Goal: Information Seeking & Learning: Compare options

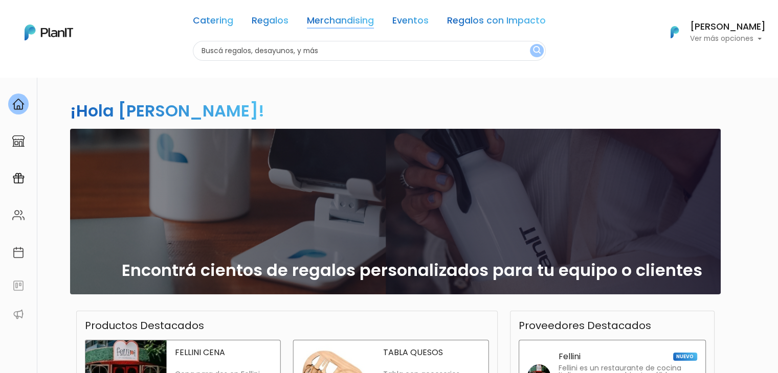
click at [335, 23] on link "Merchandising" at bounding box center [340, 22] width 67 height 12
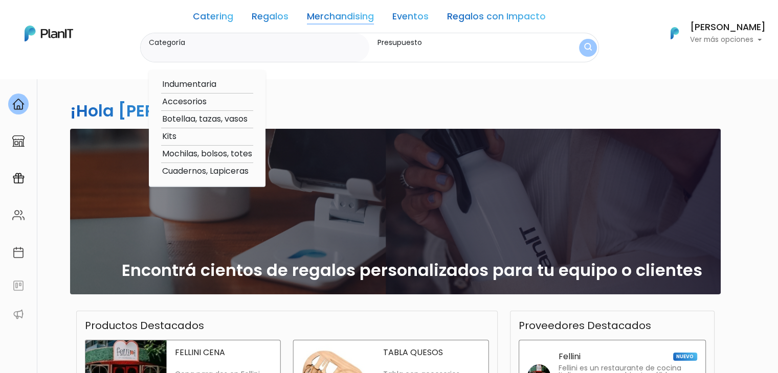
click at [201, 120] on option "Botellaa, tazas, vasos" at bounding box center [207, 119] width 92 height 13
type input "Botellaa, tazas, vasos"
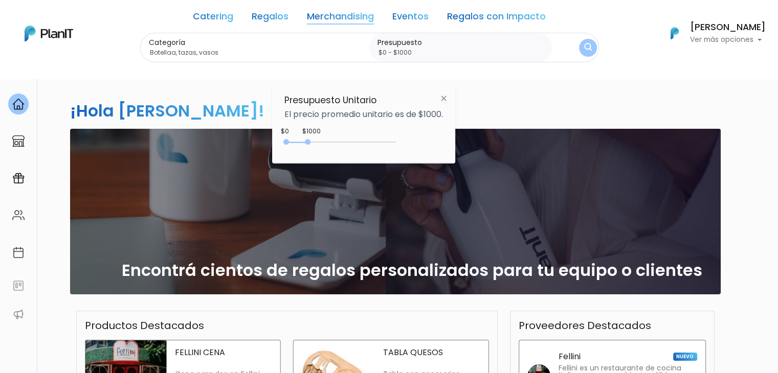
click at [307, 138] on div "0 : 1000 0 1000 0,1000" at bounding box center [341, 144] width 107 height 12
type input "$0 - Más de $5000"
drag, startPoint x: 308, startPoint y: 142, endPoint x: 415, endPoint y: 156, distance: 107.9
click at [415, 156] on div "Presupuesto Unitario El precio promedio unitario es de $1000. +$5000 $0 0 : 500…" at bounding box center [363, 125] width 183 height 76
click at [585, 48] on img "submit" at bounding box center [587, 48] width 8 height 10
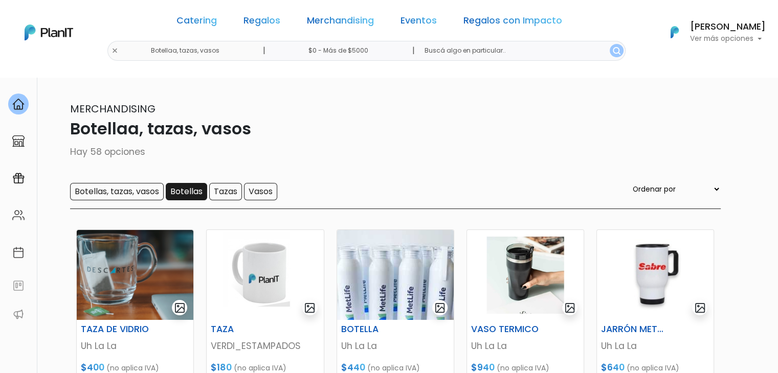
click at [175, 190] on input "Botellas" at bounding box center [186, 191] width 41 height 17
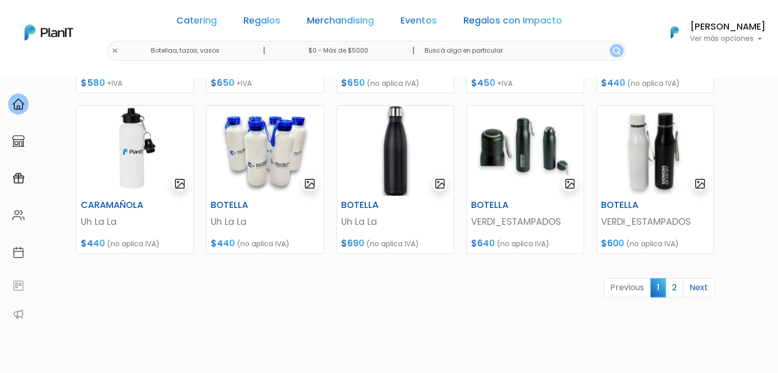
click at [628, 155] on img at bounding box center [655, 151] width 117 height 90
click at [675, 283] on link "2" at bounding box center [674, 287] width 18 height 19
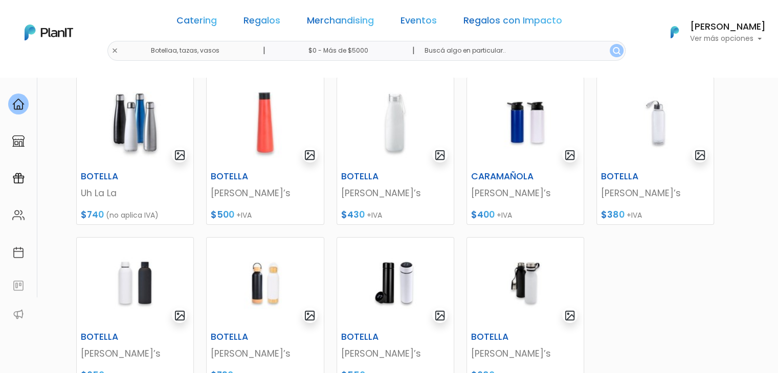
scroll to position [149, 0]
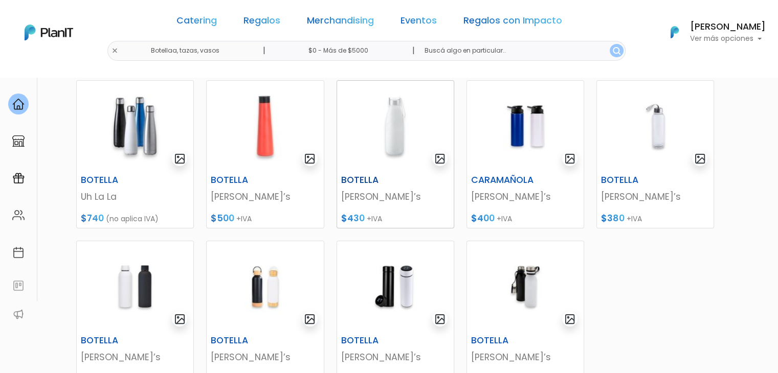
click at [364, 149] on img at bounding box center [395, 126] width 117 height 90
click at [395, 154] on img at bounding box center [395, 126] width 117 height 90
click at [394, 301] on img at bounding box center [395, 286] width 117 height 90
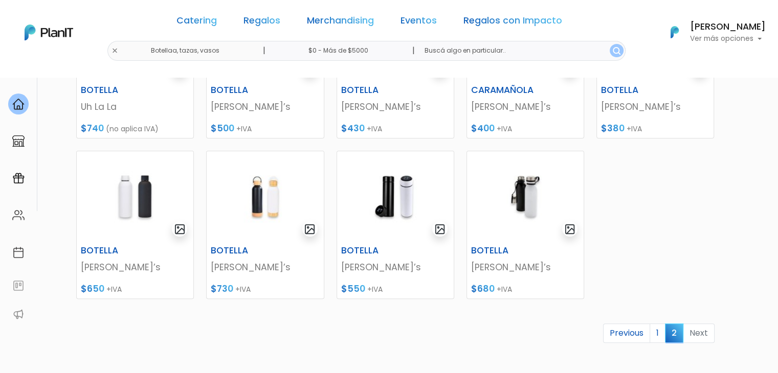
scroll to position [248, 0]
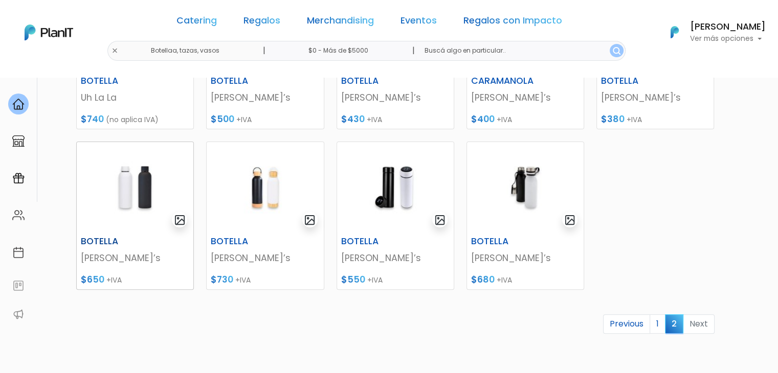
click at [114, 193] on img at bounding box center [135, 187] width 117 height 90
click at [318, 27] on link "Merchandising" at bounding box center [340, 22] width 67 height 12
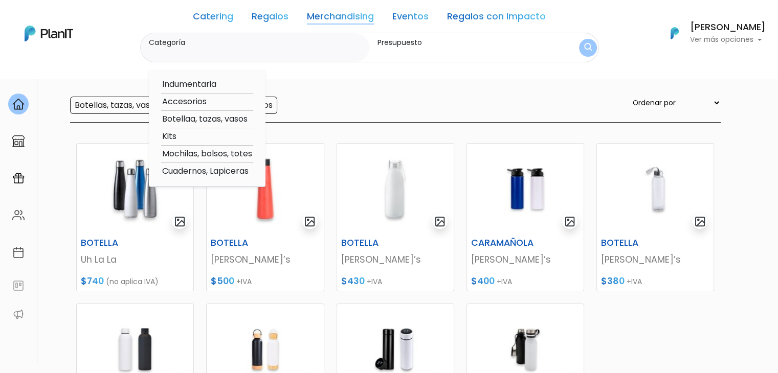
scroll to position [0, 0]
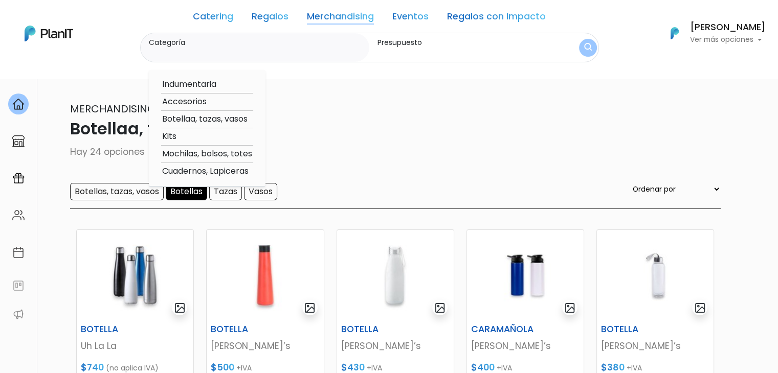
click at [179, 197] on input "Botellas" at bounding box center [186, 191] width 41 height 17
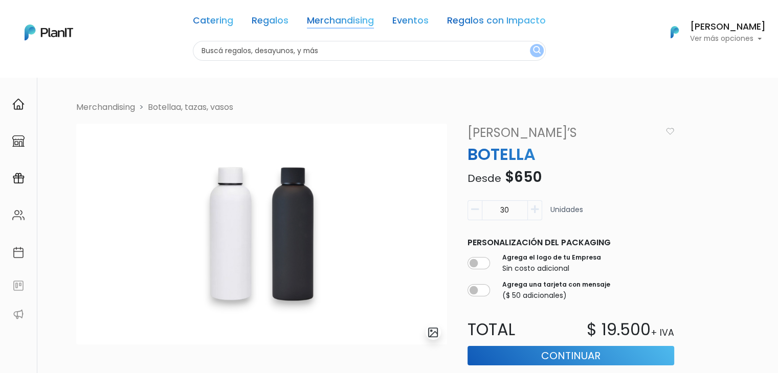
click at [351, 18] on link "Merchandising" at bounding box center [340, 22] width 67 height 12
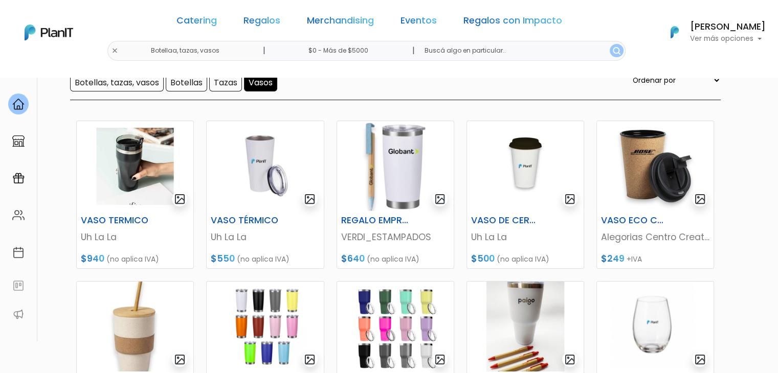
scroll to position [107, 0]
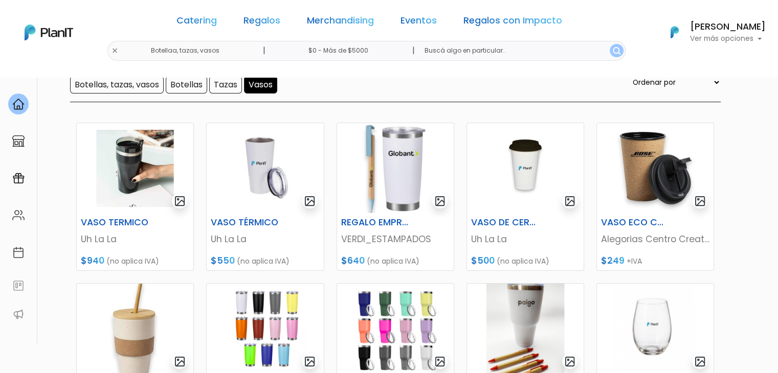
drag, startPoint x: 785, startPoint y: 82, endPoint x: 785, endPoint y: 124, distance: 42.4
click at [777, 124] on html "Catering Regalos Merchandising Eventos Regalos con Impacto Botellaa, tazas, vas…" at bounding box center [389, 79] width 778 height 373
click at [128, 157] on img at bounding box center [135, 168] width 117 height 90
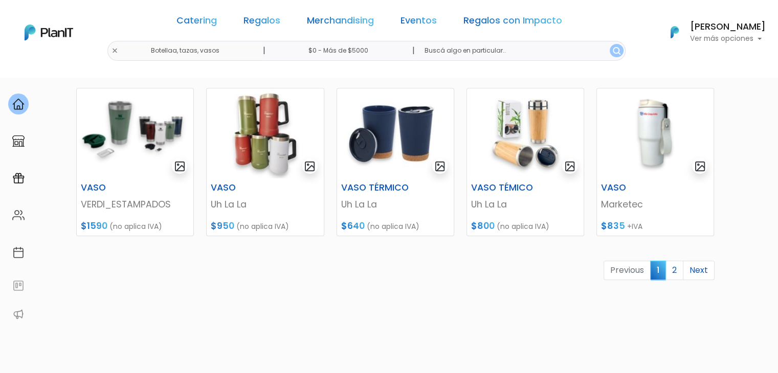
scroll to position [485, 0]
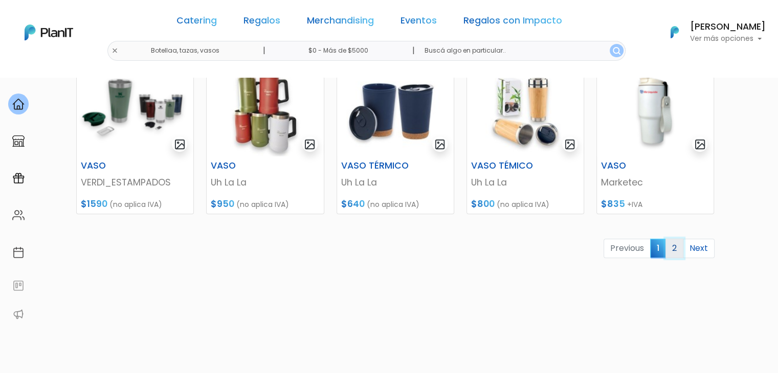
click at [675, 252] on link "2" at bounding box center [674, 248] width 18 height 19
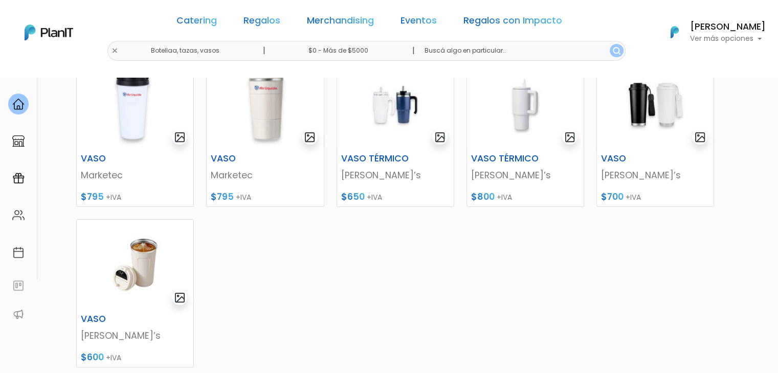
scroll to position [175, 0]
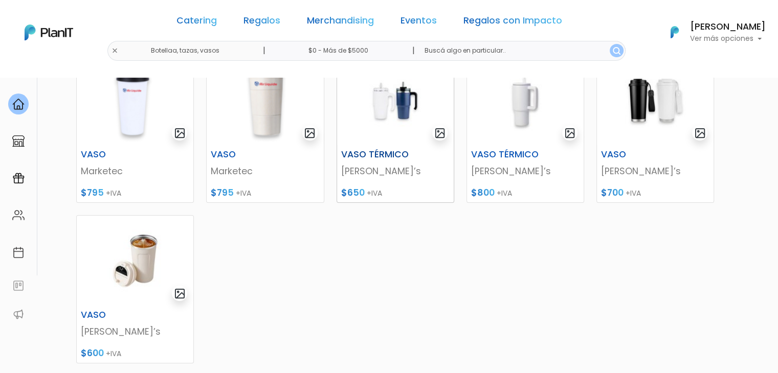
click at [376, 117] on img at bounding box center [395, 100] width 117 height 90
click at [124, 258] on img at bounding box center [135, 261] width 117 height 90
click at [663, 92] on img at bounding box center [655, 100] width 117 height 90
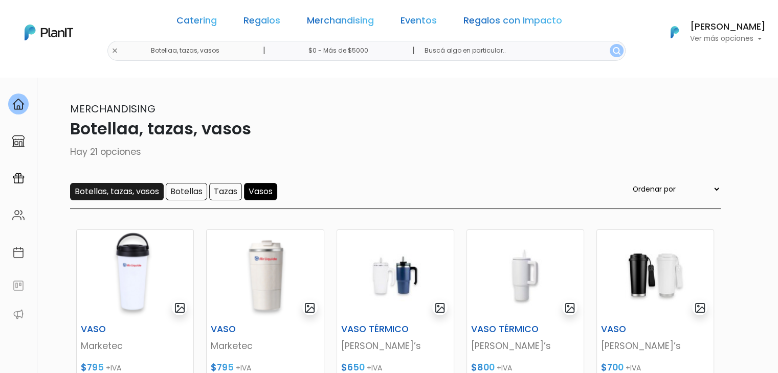
click at [131, 188] on input "Botellas, tazas, vasos" at bounding box center [117, 191] width 94 height 17
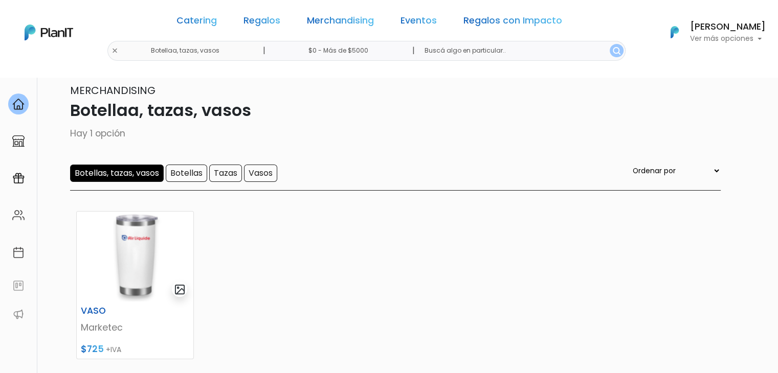
scroll to position [22, 0]
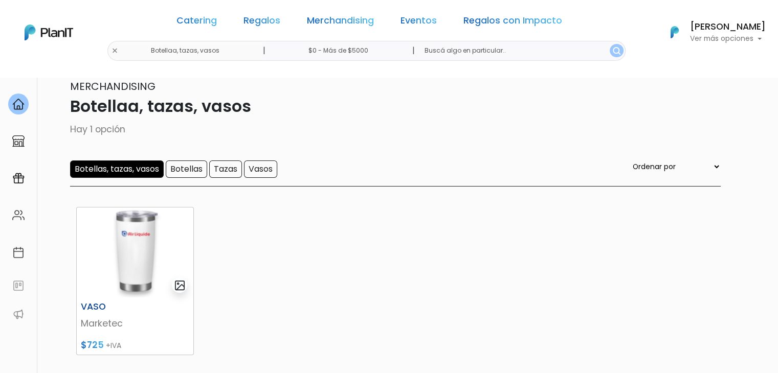
click at [108, 254] on img at bounding box center [135, 253] width 117 height 90
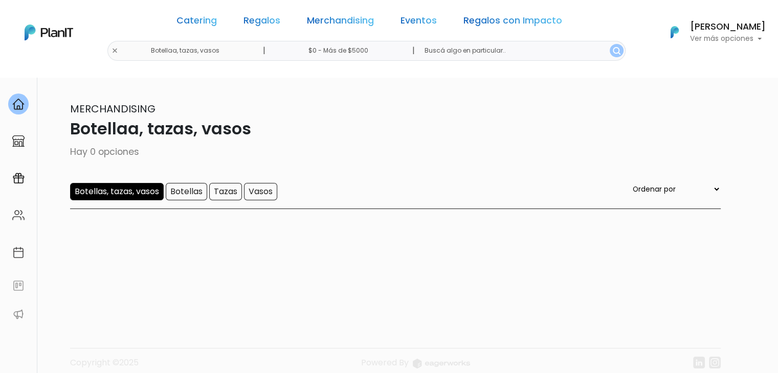
click at [122, 194] on input "Botellas, tazas, vasos" at bounding box center [117, 191] width 94 height 17
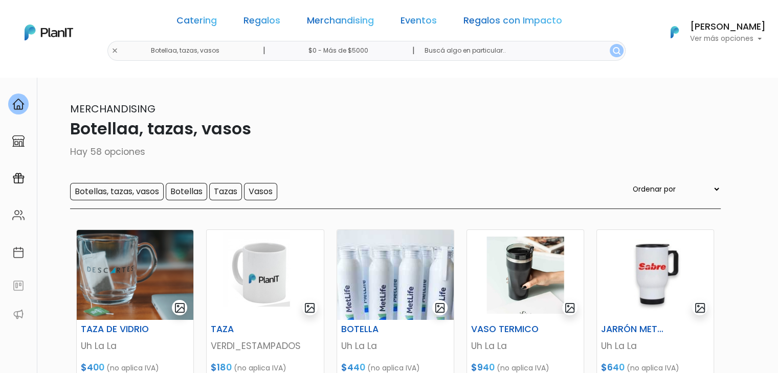
click at [260, 188] on input "Vasos" at bounding box center [260, 191] width 33 height 17
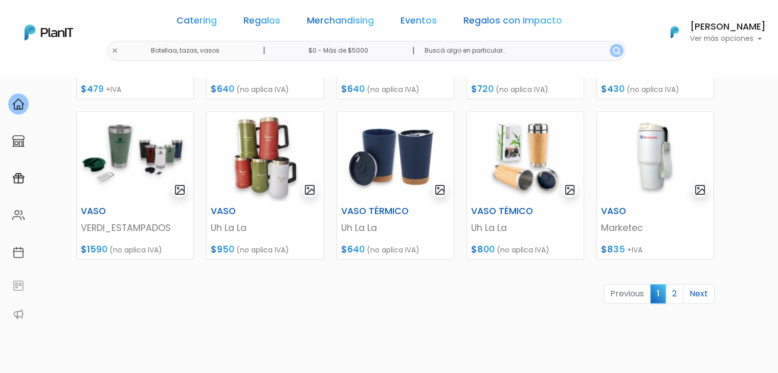
scroll to position [438, 0]
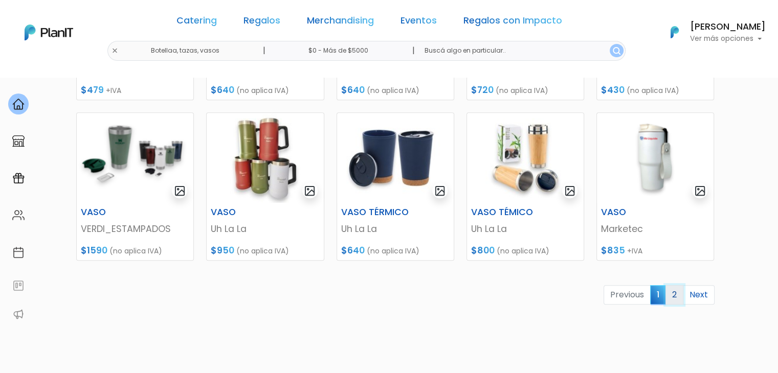
click at [674, 294] on link "2" at bounding box center [674, 294] width 18 height 19
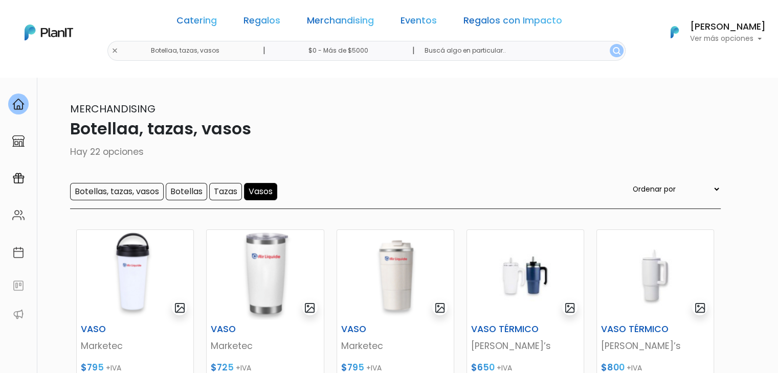
click at [256, 194] on input "Vasos" at bounding box center [260, 191] width 33 height 17
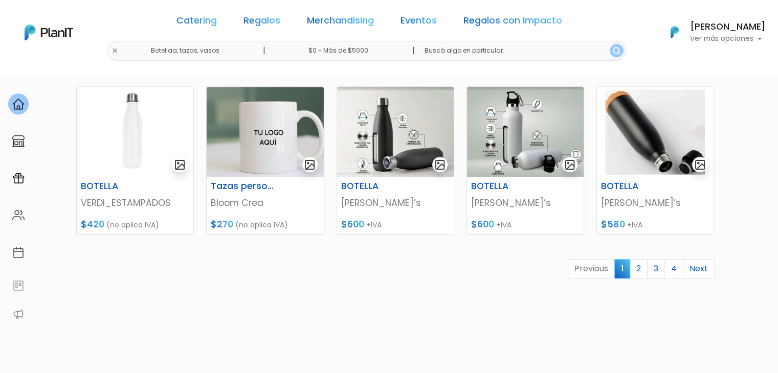
scroll to position [466, 0]
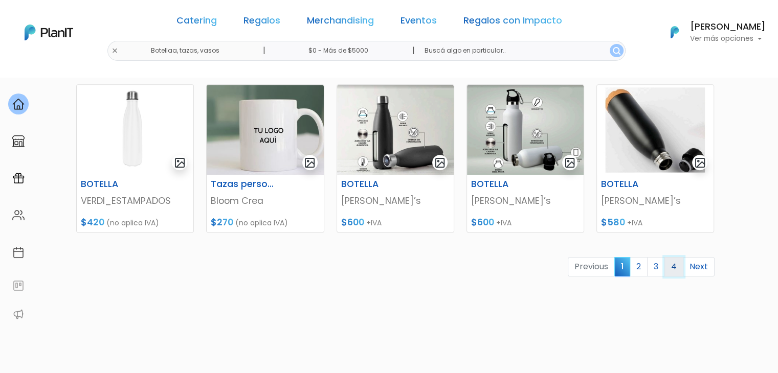
click at [673, 274] on link "4" at bounding box center [673, 266] width 19 height 19
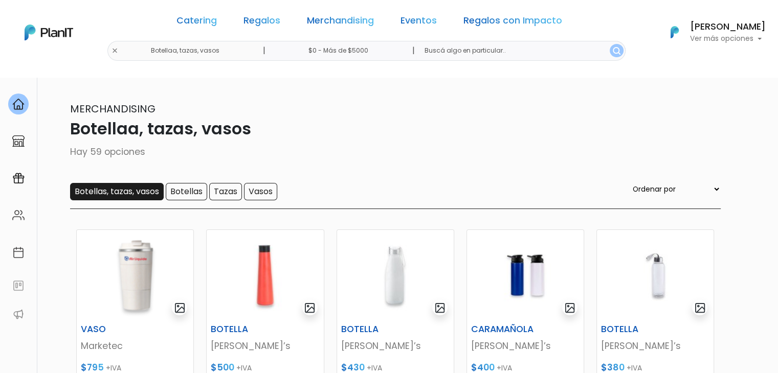
click at [117, 188] on input "Botellas, tazas, vasos" at bounding box center [117, 191] width 94 height 17
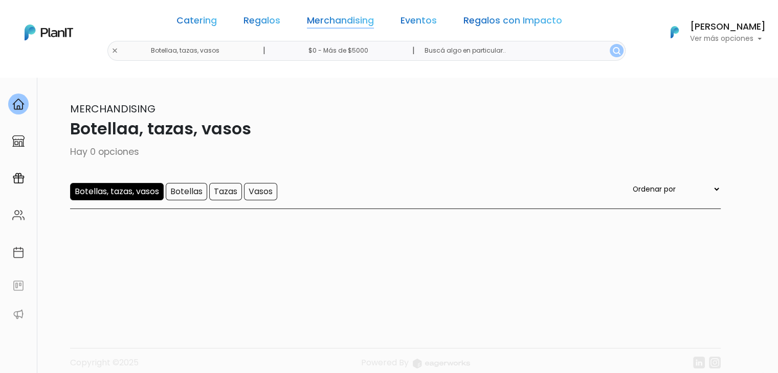
click at [311, 23] on link "Merchandising" at bounding box center [340, 22] width 67 height 12
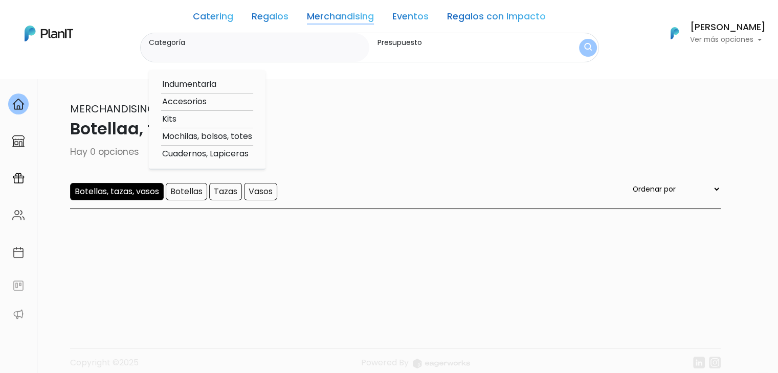
click at [366, 139] on p "Botellaa, tazas, vasos" at bounding box center [389, 129] width 663 height 25
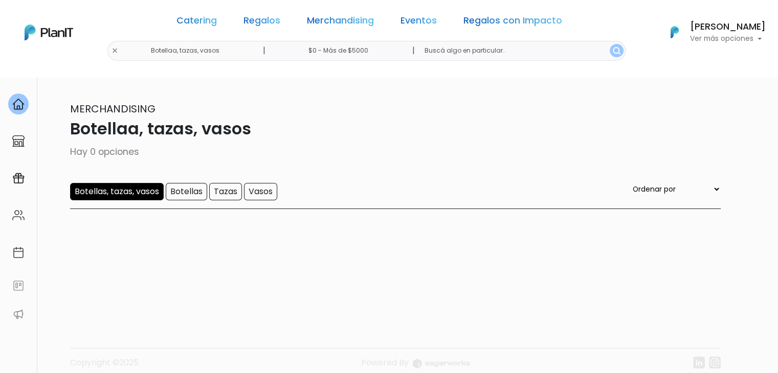
click at [327, 18] on link "Merchandising" at bounding box center [340, 22] width 67 height 12
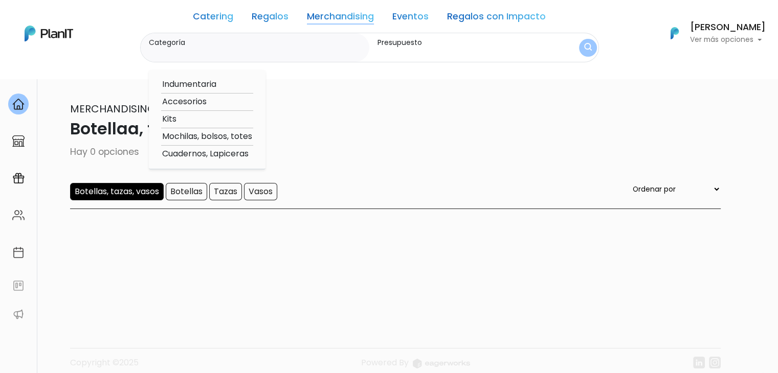
click at [253, 19] on link "Regalos" at bounding box center [270, 18] width 37 height 12
click at [263, 18] on link "Regalos" at bounding box center [270, 18] width 37 height 12
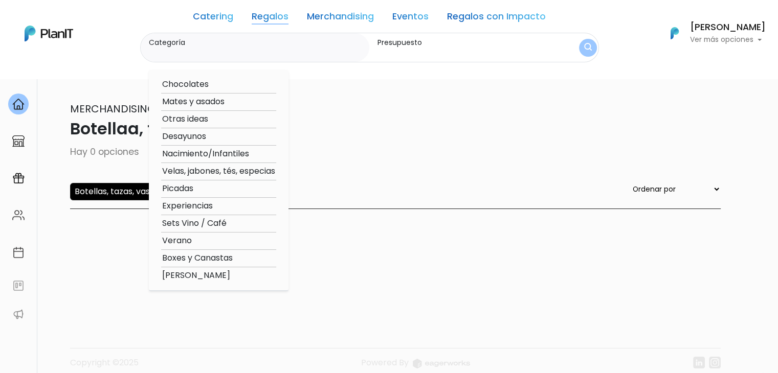
click at [194, 117] on option "Otras ideas" at bounding box center [218, 119] width 115 height 13
type input "Otras ideas"
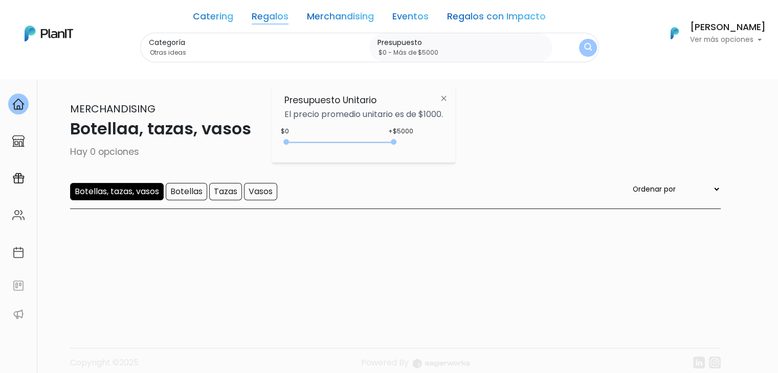
type input "$0 - Más de $5000"
drag, startPoint x: 304, startPoint y: 142, endPoint x: 407, endPoint y: 155, distance: 104.1
click at [407, 155] on div "Presupuesto Unitario El precio promedio unitario es de $1000. +$5000 $0 0 : 500…" at bounding box center [363, 125] width 183 height 76
click at [579, 41] on button "submit" at bounding box center [588, 48] width 18 height 18
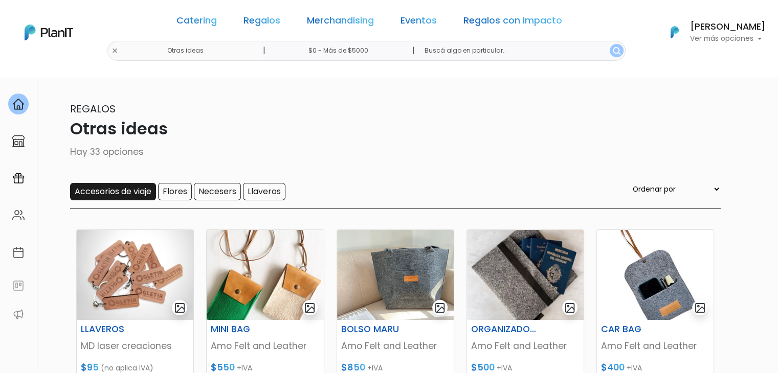
click at [111, 198] on input "Accesorios de viaje" at bounding box center [113, 191] width 86 height 17
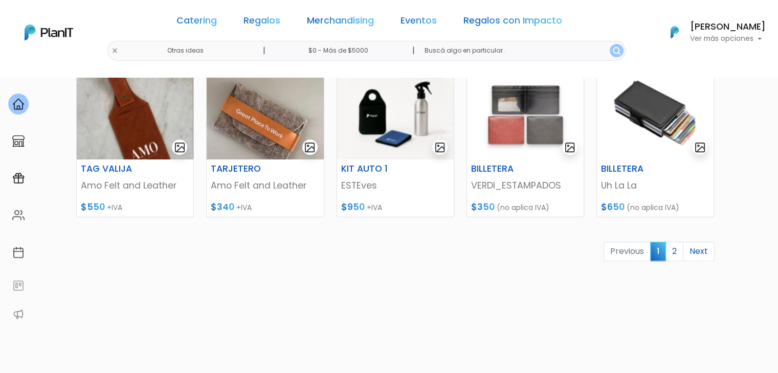
click at [674, 246] on link "2" at bounding box center [674, 251] width 18 height 19
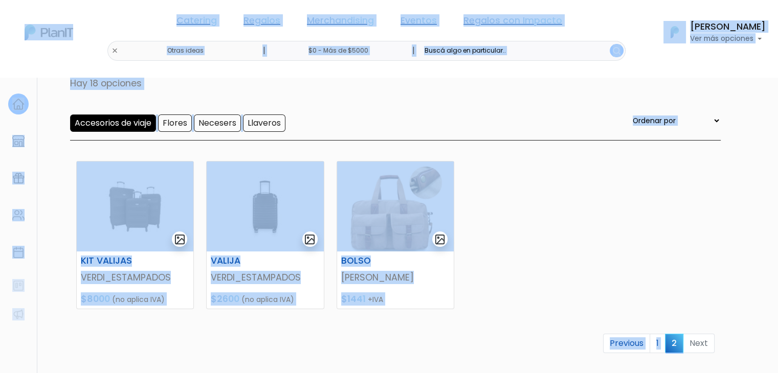
drag, startPoint x: 0, startPoint y: 0, endPoint x: 653, endPoint y: 374, distance: 753.0
click at [653, 305] on html "Catering Regalos Merchandising Eventos Regalos con Impacto Otras ideas | $0 - M…" at bounding box center [389, 117] width 778 height 373
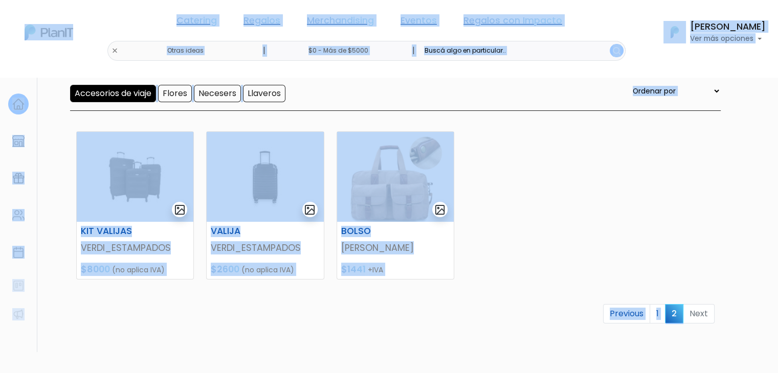
click at [630, 208] on div "KIT VALIJAS VERDI_ESTAMPADOS $8000 (no aplica IVA) VALIJA VERDI_ESTAMPADOS $260…" at bounding box center [395, 254] width 650 height 270
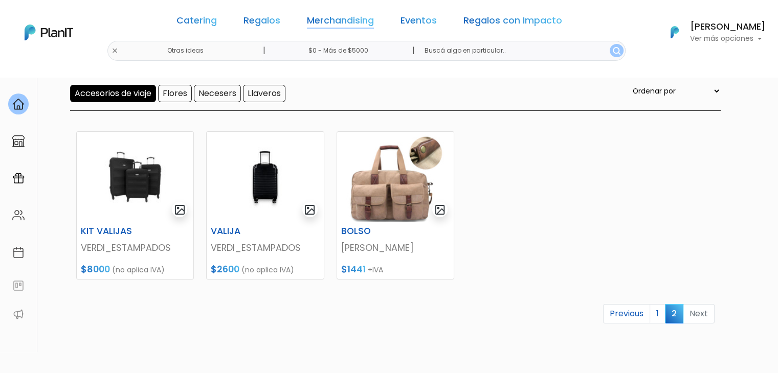
click at [335, 16] on link "Merchandising" at bounding box center [340, 22] width 67 height 12
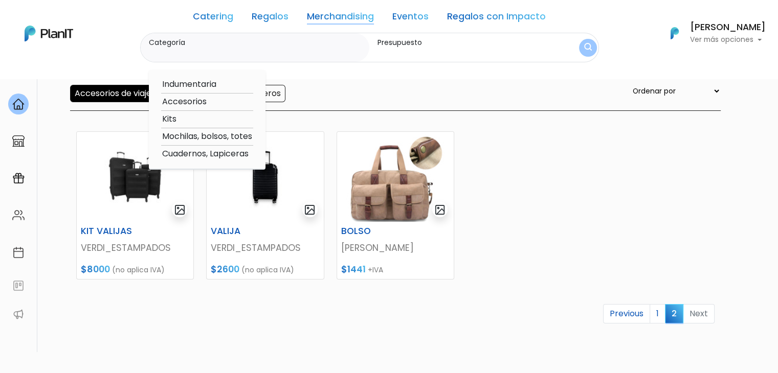
click at [260, 13] on link "Regalos" at bounding box center [270, 18] width 37 height 12
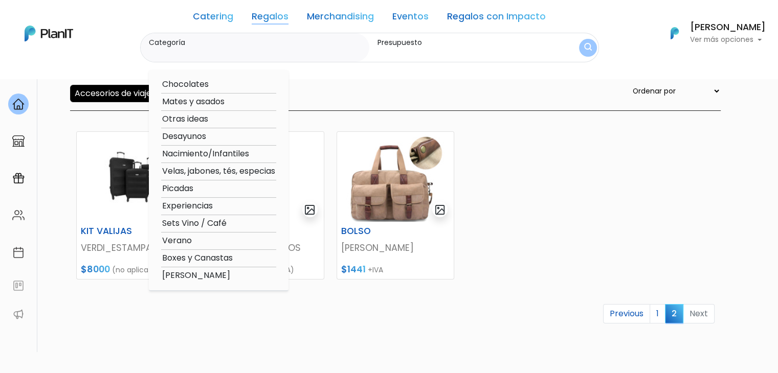
click at [200, 240] on option "Verano" at bounding box center [218, 241] width 115 height 13
type input "Verano"
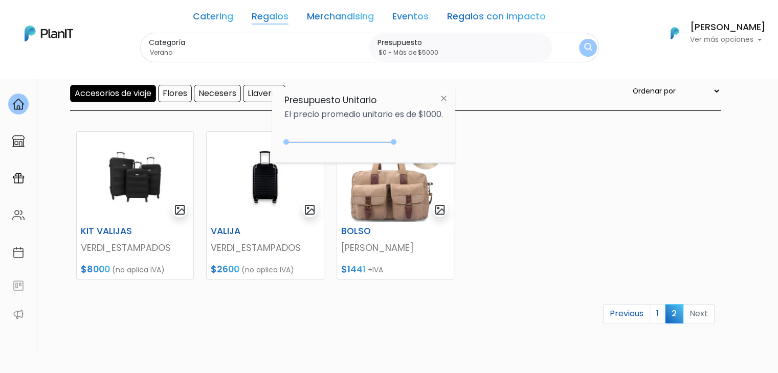
type input "$0 - Más de $5000"
drag, startPoint x: 304, startPoint y: 145, endPoint x: 424, endPoint y: 150, distance: 119.8
click at [424, 150] on div "+$5000 $0 0 : 5000 0 5000 0,5000" at bounding box center [363, 144] width 158 height 20
click at [583, 46] on img "submit" at bounding box center [587, 47] width 10 height 13
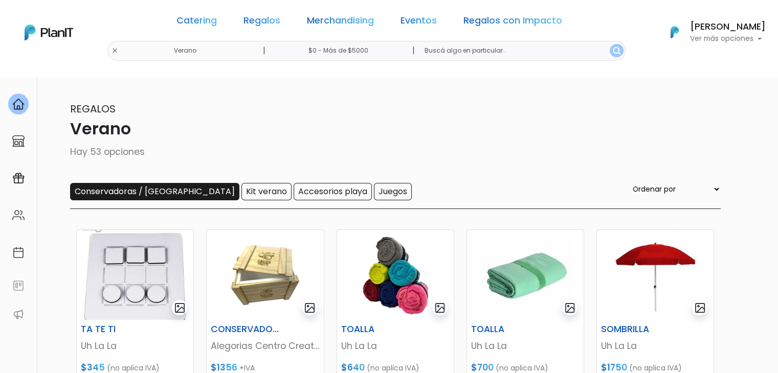
click at [130, 196] on input "Conservadoras / [GEOGRAPHIC_DATA]" at bounding box center [154, 191] width 169 height 17
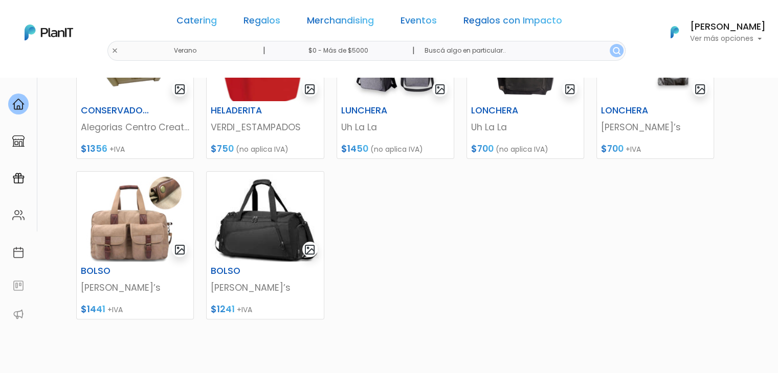
scroll to position [221, 0]
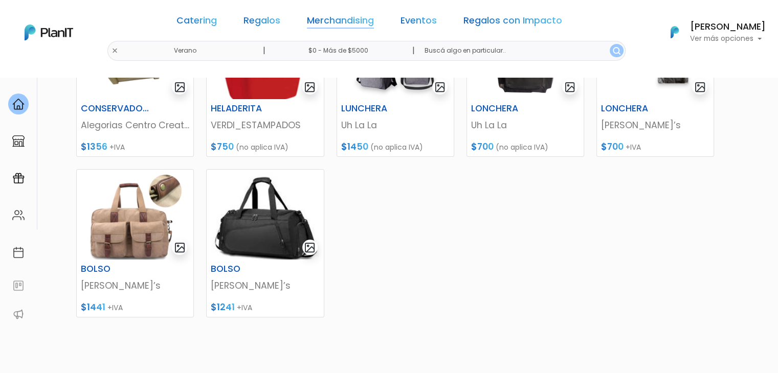
click at [331, 20] on link "Merchandising" at bounding box center [340, 22] width 67 height 12
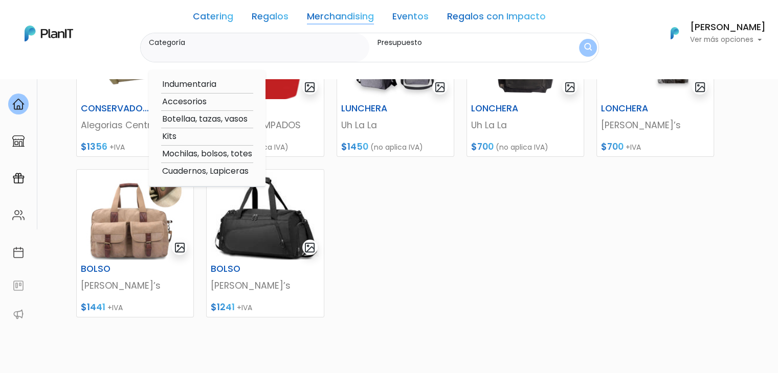
click at [215, 118] on option "Botellaa, tazas, vasos" at bounding box center [207, 119] width 92 height 13
type input "Botellaa, tazas, vasos"
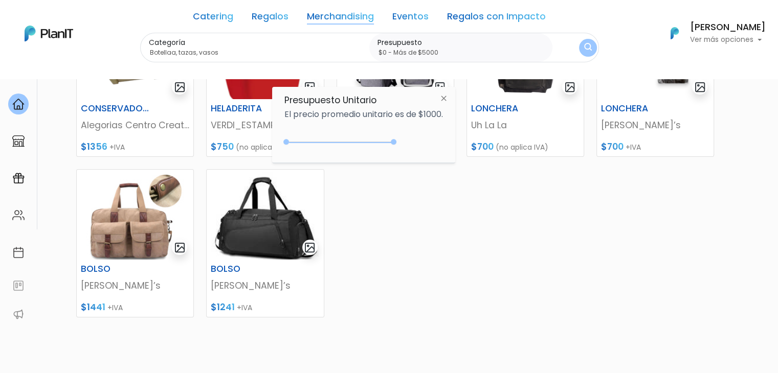
type input "$0 - Más de $5000"
drag, startPoint x: 305, startPoint y: 143, endPoint x: 428, endPoint y: 143, distance: 123.2
click at [428, 143] on div "+$5000 $0 0 : 5000 0 5000 0,5000" at bounding box center [363, 144] width 158 height 20
click at [573, 47] on div "Categoría Botellaa, tazas, vasos Indumentaria Accesorios Botellaa, tazas, vasos…" at bounding box center [369, 48] width 459 height 30
click at [583, 47] on img "submit" at bounding box center [587, 47] width 9 height 11
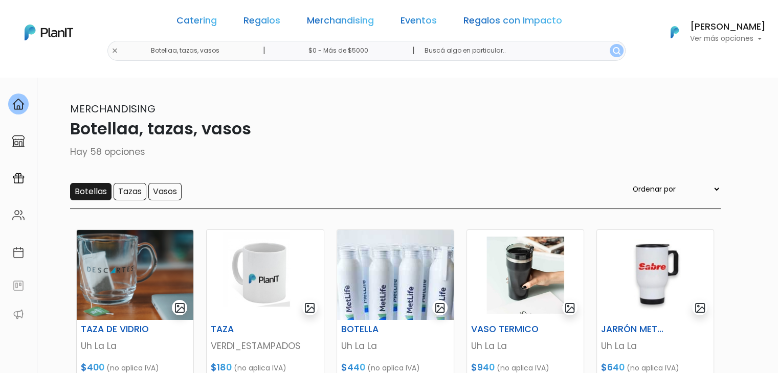
click at [88, 192] on input "Botellas" at bounding box center [90, 191] width 41 height 17
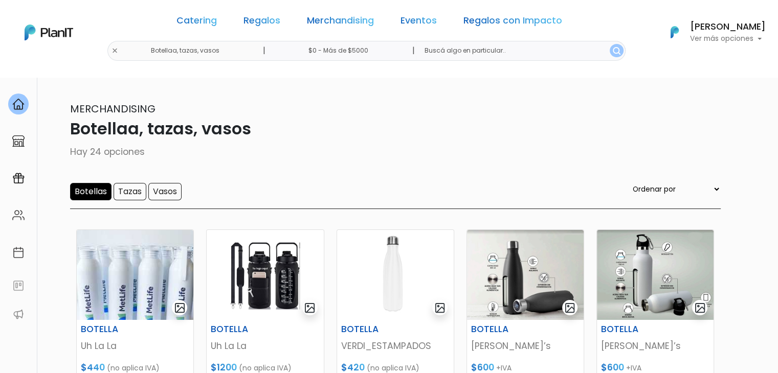
click at [87, 192] on input "Botellas" at bounding box center [90, 191] width 41 height 17
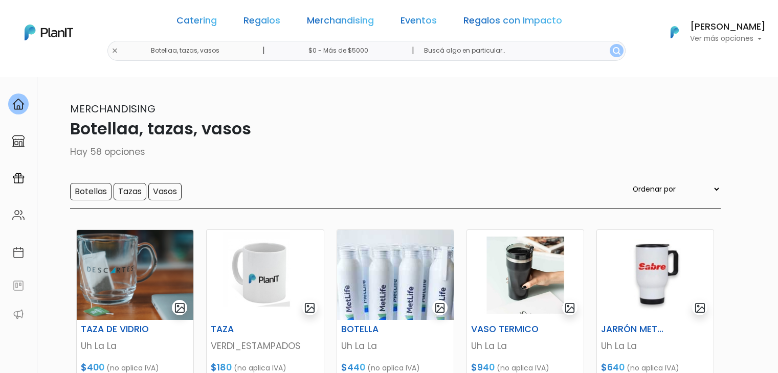
click at [129, 195] on input "Tazas" at bounding box center [130, 191] width 33 height 17
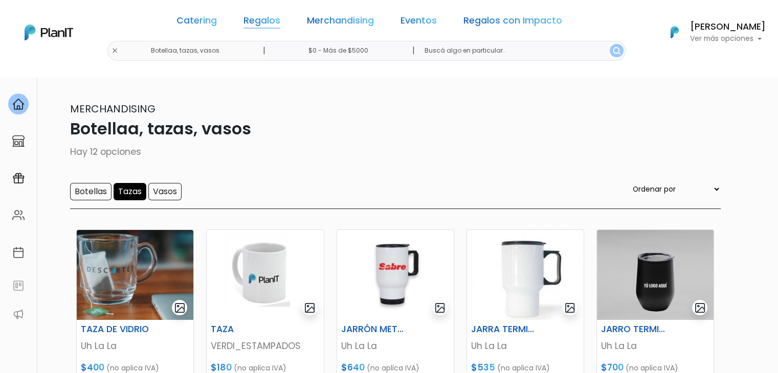
click at [275, 17] on link "Regalos" at bounding box center [261, 22] width 37 height 12
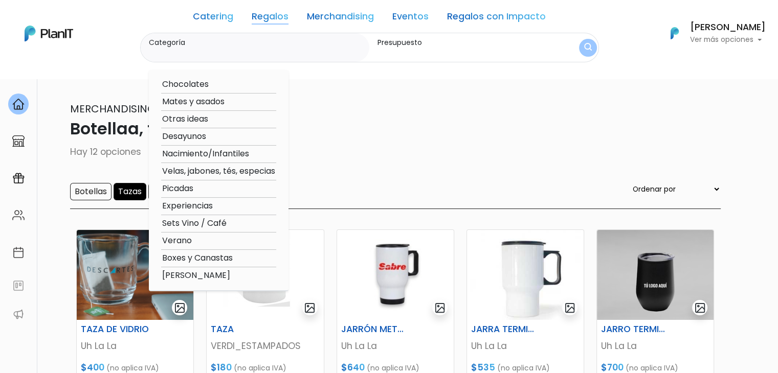
click at [196, 239] on option "Verano" at bounding box center [218, 241] width 115 height 13
type input "Verano"
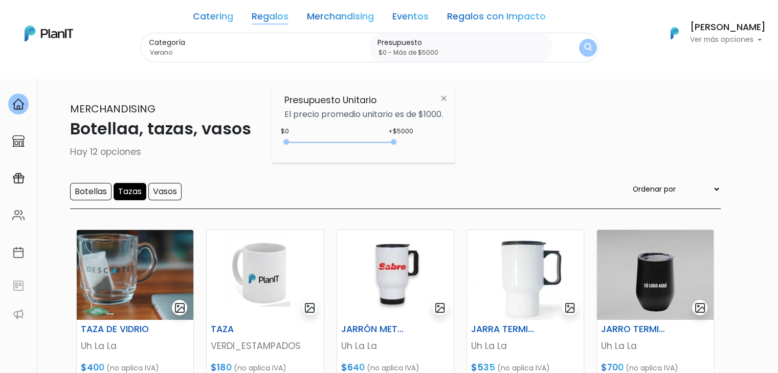
type input "$0 - Más de $5000"
drag, startPoint x: 306, startPoint y: 142, endPoint x: 439, endPoint y: 116, distance: 135.9
click at [439, 116] on div "Presupuesto Unitario El precio promedio unitario es de $1000. +$5000 $0 0 : 500…" at bounding box center [363, 125] width 183 height 76
click at [584, 43] on img "submit" at bounding box center [588, 48] width 8 height 10
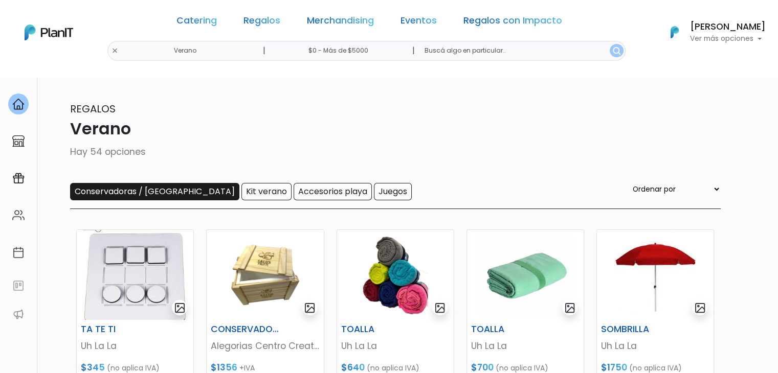
click at [121, 192] on input "Conservadoras / [GEOGRAPHIC_DATA]" at bounding box center [154, 191] width 169 height 17
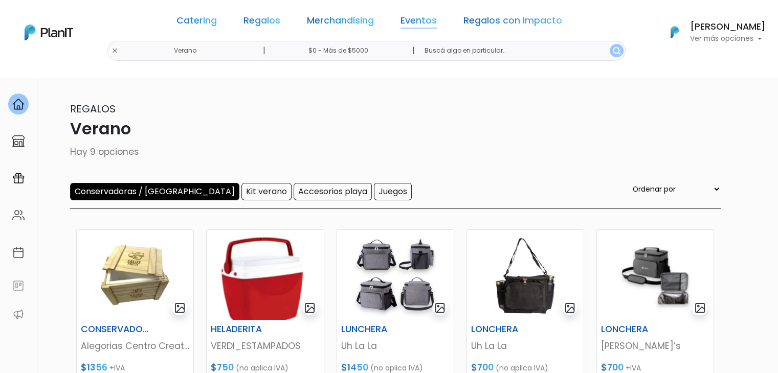
click at [420, 21] on link "Eventos" at bounding box center [418, 22] width 36 height 12
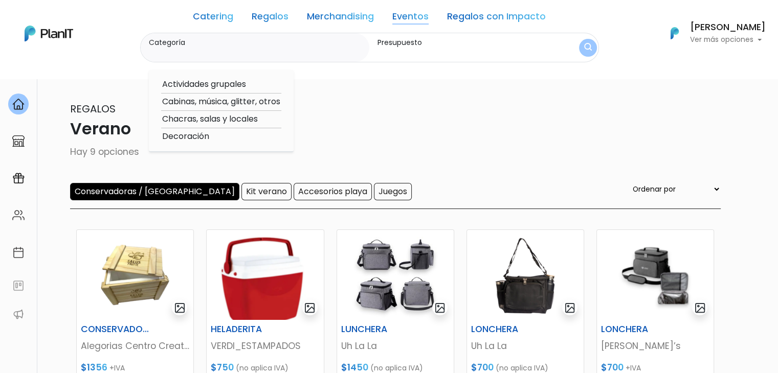
click at [237, 99] on option "Cabinas, música, glitter, otros" at bounding box center [221, 102] width 120 height 13
type input "Cabinas, música, glitter, otros"
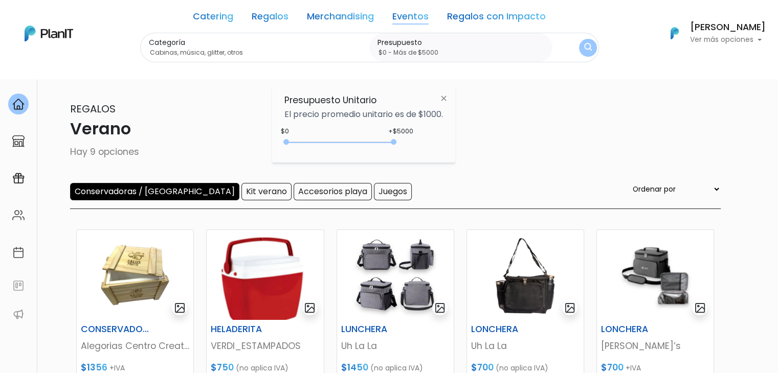
type input "$0 - Más de $5000"
drag, startPoint x: 307, startPoint y: 140, endPoint x: 438, endPoint y: 153, distance: 131.6
click at [438, 153] on div "+$5000 $0 0 : 5000 0 5000 0,5000" at bounding box center [363, 144] width 158 height 20
click at [582, 48] on img "submit" at bounding box center [587, 47] width 11 height 13
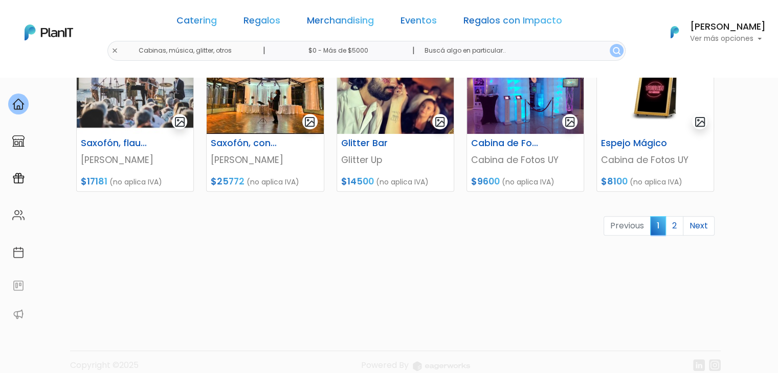
scroll to position [505, 0]
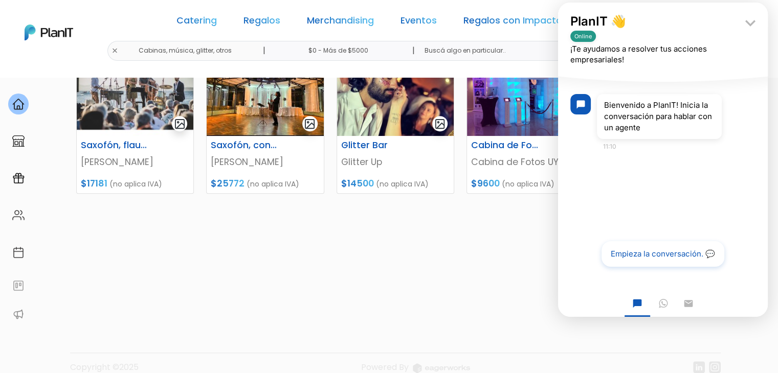
click at [427, 269] on div "Experiencia Interactiva de Realidad Virtual Sim Design $220 +IVA Paseo de Reali…" at bounding box center [395, 8] width 650 height 592
click at [753, 17] on icon "keyboard_arrow_down" at bounding box center [750, 23] width 20 height 20
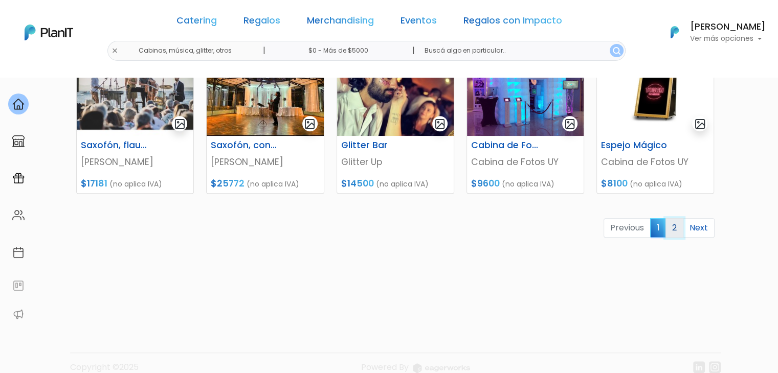
click at [672, 230] on link "2" at bounding box center [674, 227] width 18 height 19
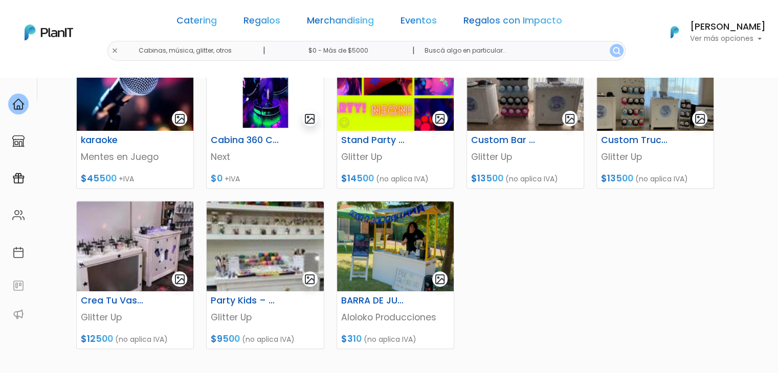
scroll to position [354, 0]
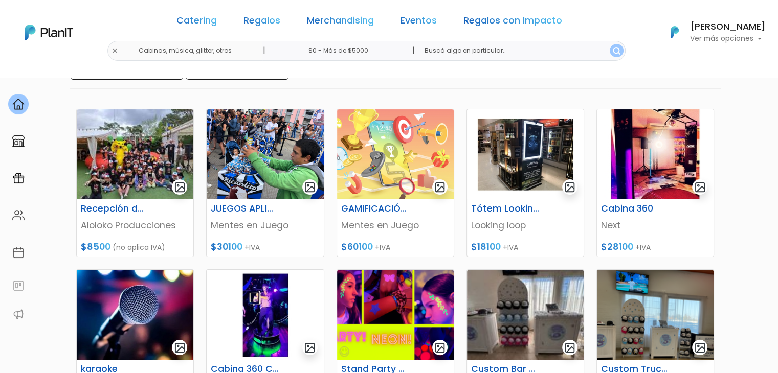
scroll to position [0, 0]
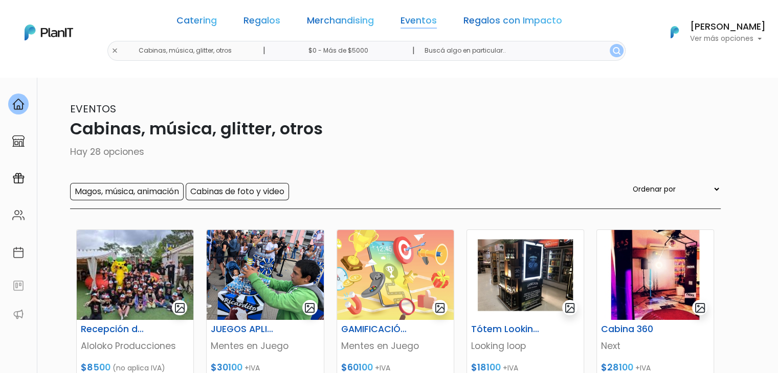
click at [400, 16] on link "Eventos" at bounding box center [418, 22] width 36 height 12
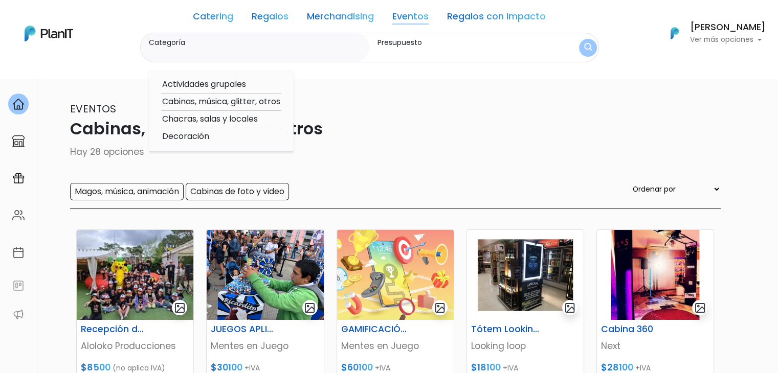
click at [212, 82] on option "Actividades grupales" at bounding box center [221, 84] width 120 height 13
type input "Actividades grupales"
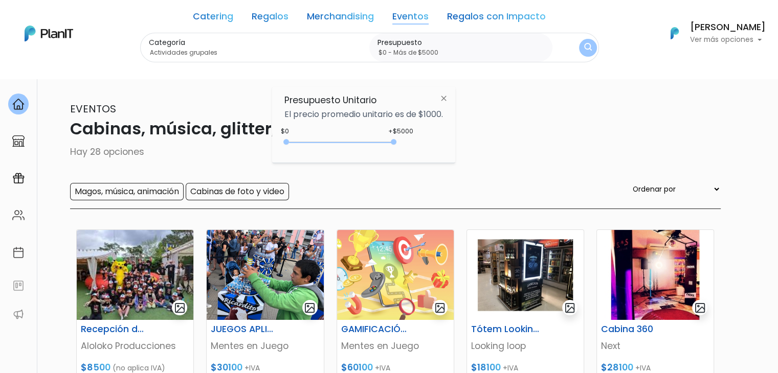
type input "$0 - Más de $5000"
drag, startPoint x: 306, startPoint y: 142, endPoint x: 450, endPoint y: 149, distance: 144.4
click at [450, 149] on div "Presupuesto Unitario El precio promedio unitario es de $1000. +$5000 $0 0 : 500…" at bounding box center [363, 125] width 183 height 76
click at [585, 47] on img "submit" at bounding box center [588, 48] width 8 height 10
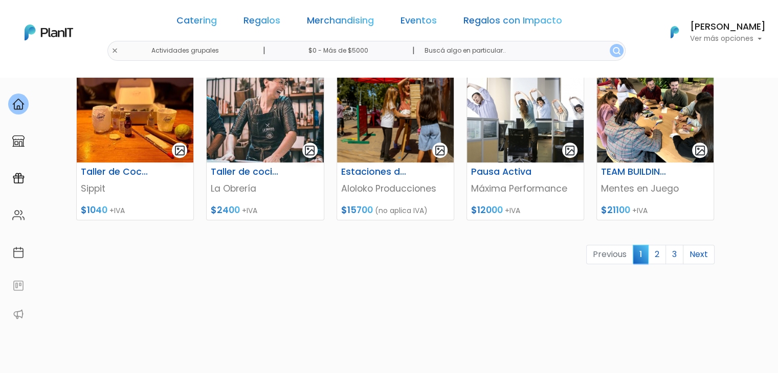
drag, startPoint x: 785, startPoint y: 60, endPoint x: 785, endPoint y: 250, distance: 190.2
click at [652, 254] on link "2" at bounding box center [657, 253] width 18 height 19
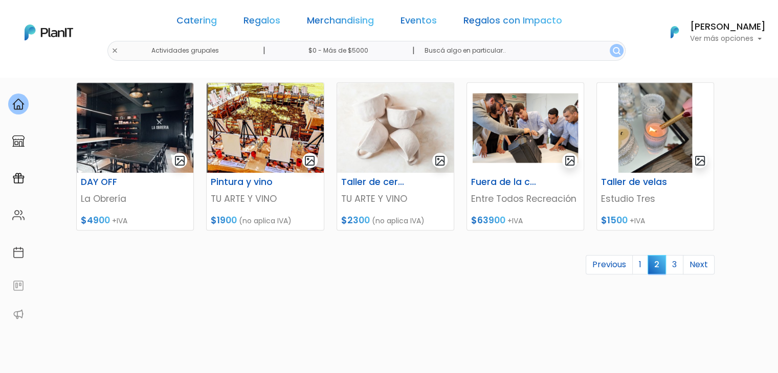
drag, startPoint x: 785, startPoint y: 101, endPoint x: 785, endPoint y: 289, distance: 188.2
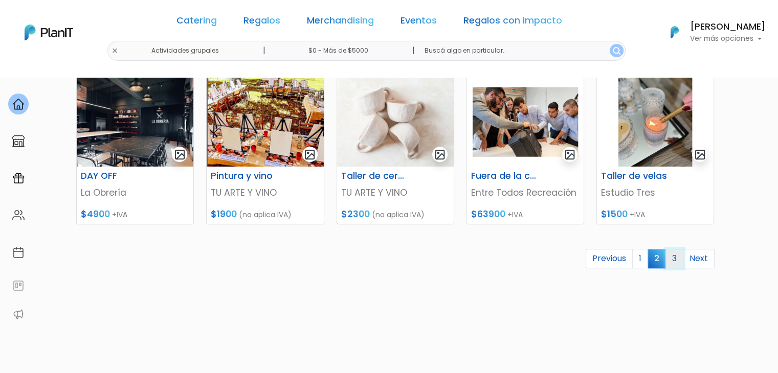
click at [675, 261] on link "3" at bounding box center [674, 258] width 18 height 19
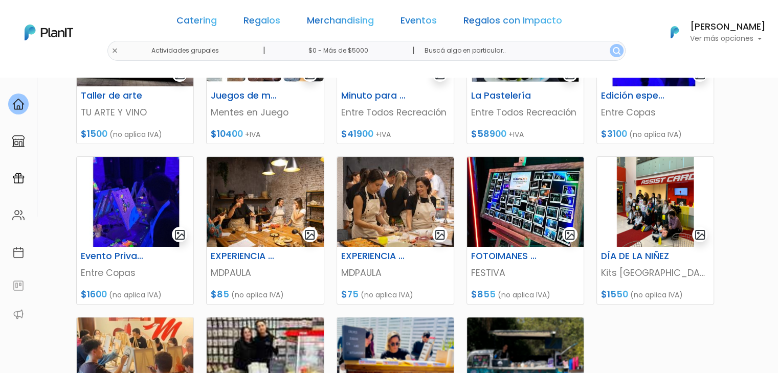
drag, startPoint x: 783, startPoint y: 91, endPoint x: 785, endPoint y: 185, distance: 93.6
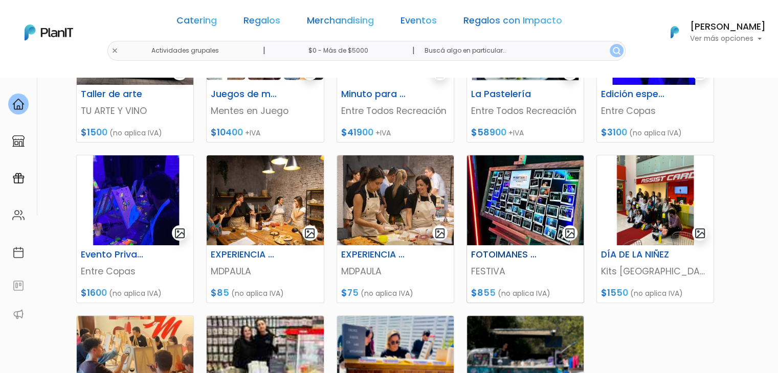
click at [509, 194] on img at bounding box center [525, 200] width 117 height 90
